Goal: Find contact information: Find contact information

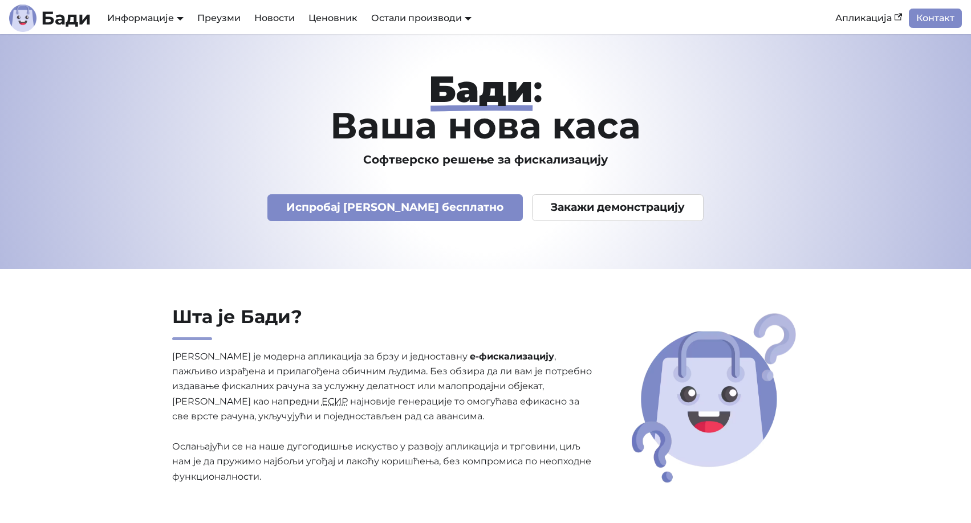
click at [500, 401] on p "Бади је модерна апликација за брзу и једноставну е-фискализацију , пажљиво изра…" at bounding box center [382, 417] width 421 height 136
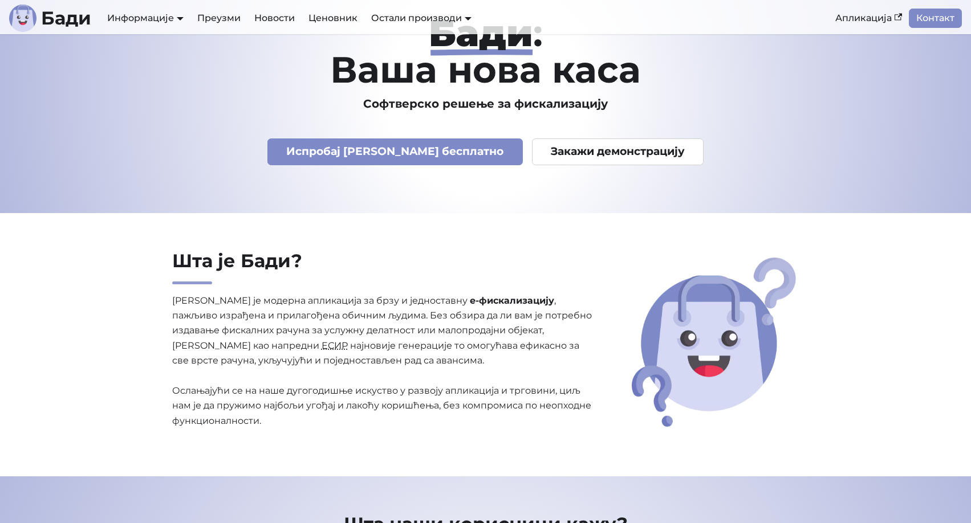
scroll to position [57, 0]
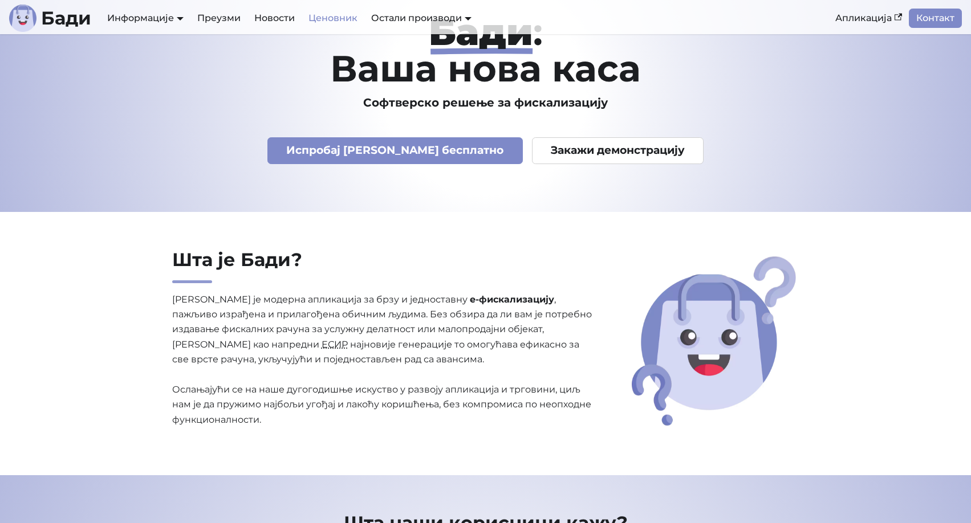
click at [353, 18] on link "Ценовник" at bounding box center [332, 18] width 63 height 19
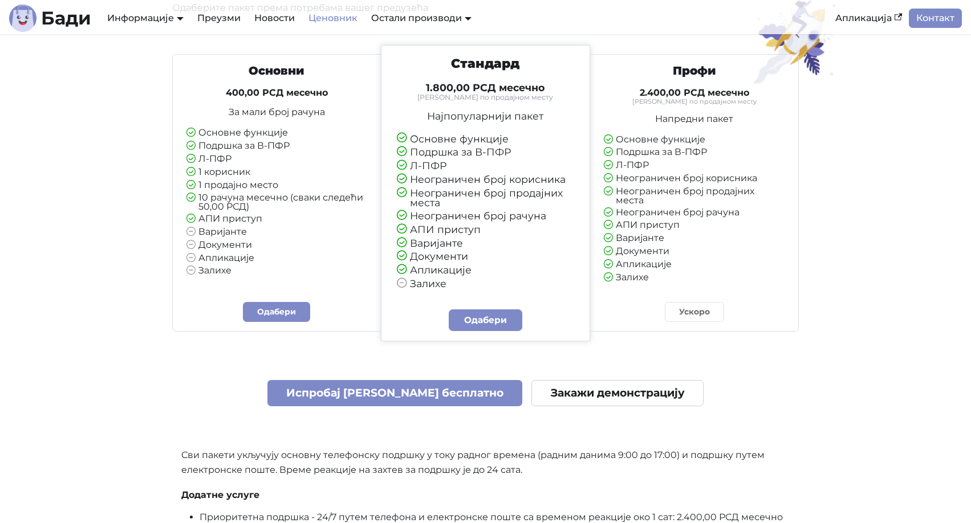
scroll to position [171, 0]
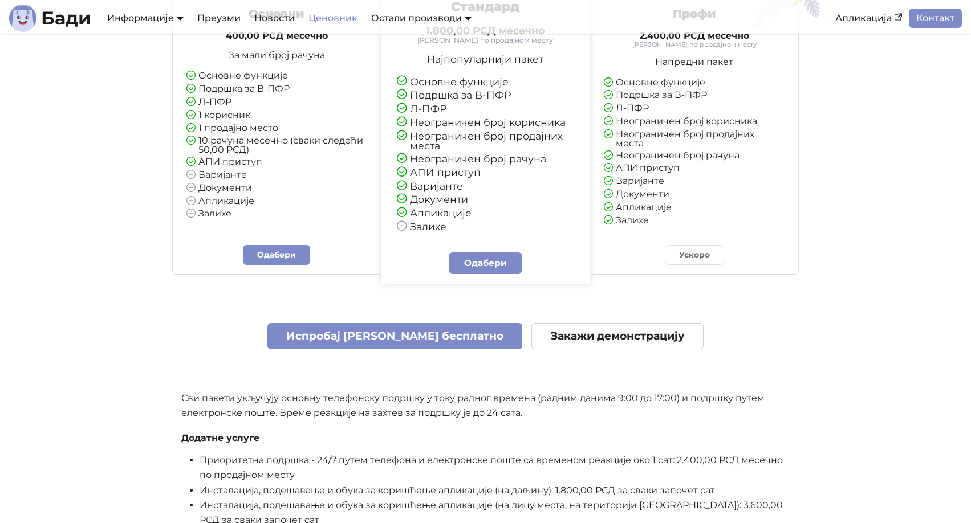
click at [644, 292] on div "Основни 400,00 РСД месечно За мали број рачуна Основне функције Подршка за В-ПФ…" at bounding box center [485, 305] width 627 height 635
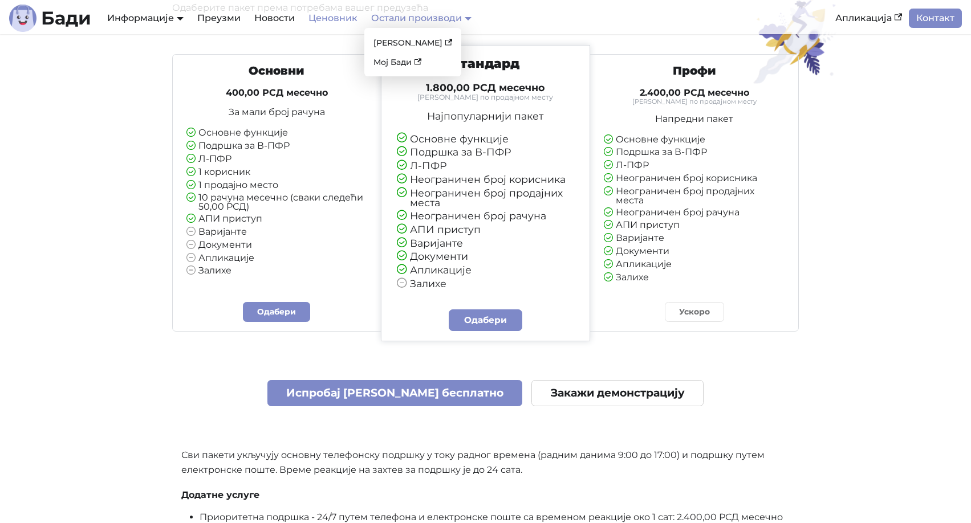
click at [470, 18] on link "Остали производи" at bounding box center [421, 18] width 100 height 11
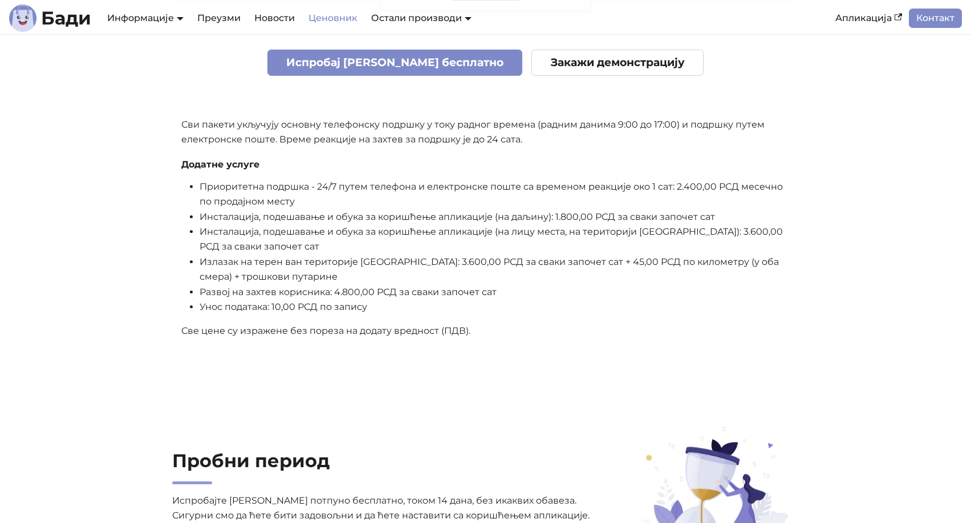
scroll to position [456, 0]
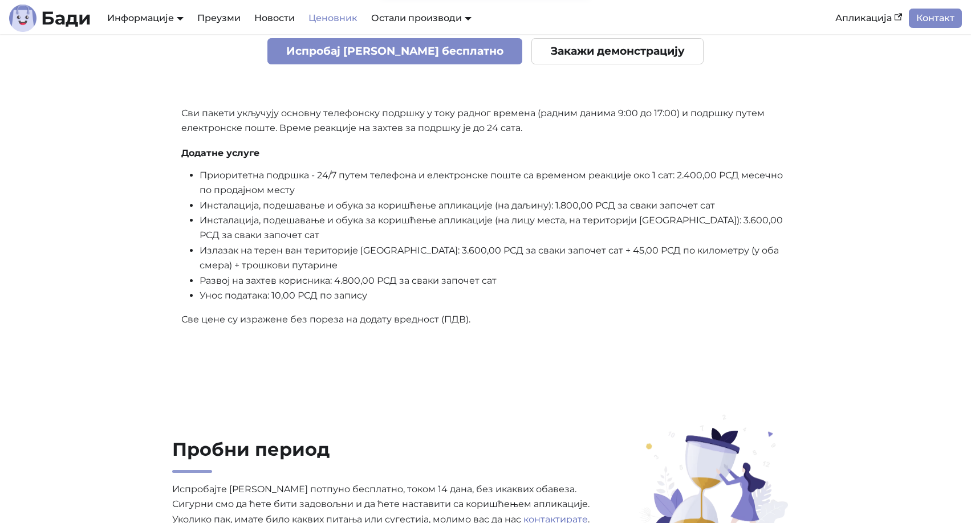
click at [548, 332] on div "Основни 400,00 РСД месечно За мали број рачуна Основне функције Подршка за В-ПФ…" at bounding box center [485, 20] width 627 height 635
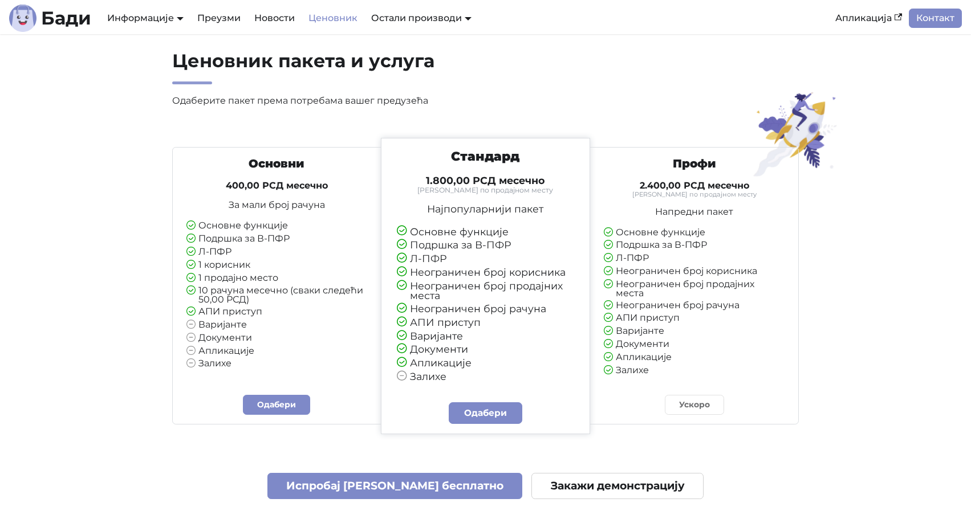
scroll to position [0, 0]
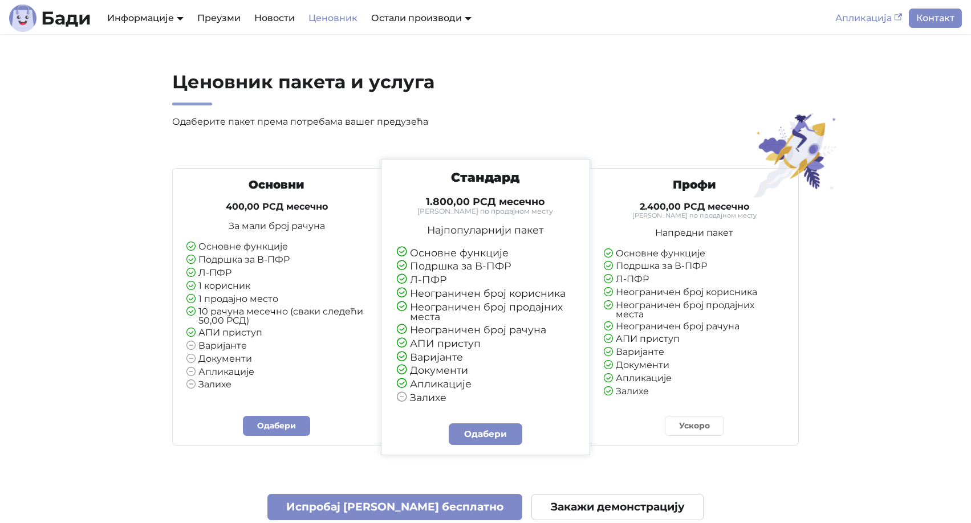
click at [867, 22] on link "Апликација" at bounding box center [868, 18] width 80 height 19
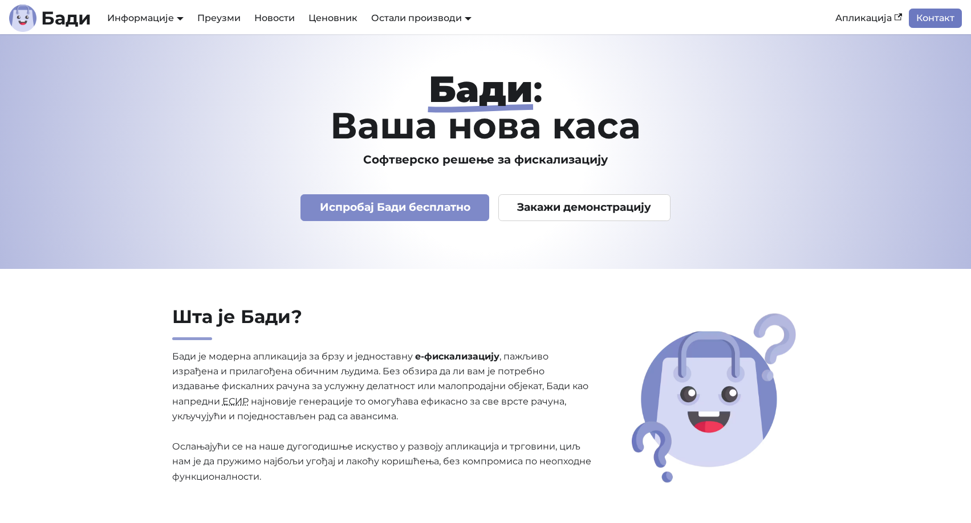
click at [933, 18] on link "Контакт" at bounding box center [934, 18] width 53 height 19
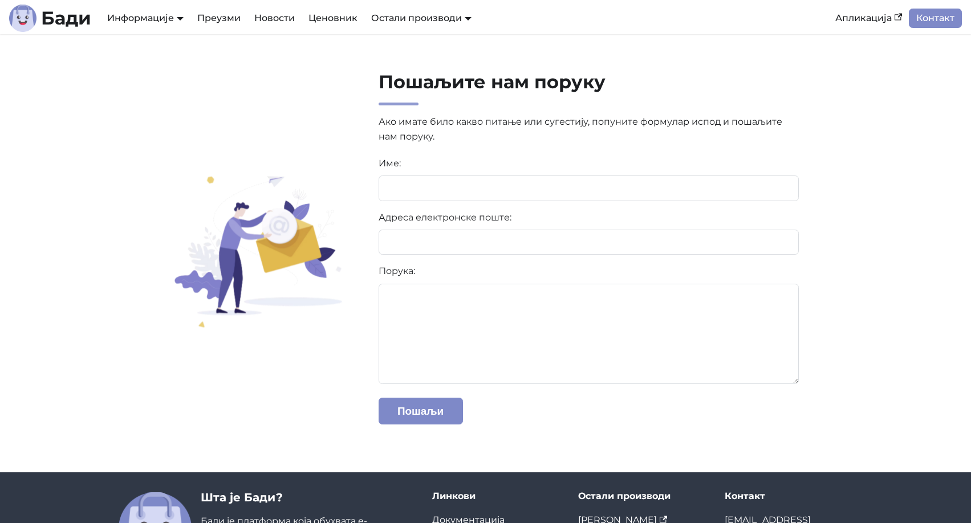
click at [329, 62] on section "Пошаљите нам поруку Ако имате било какво питање или сугестију, попуните формула…" at bounding box center [485, 253] width 971 height 438
